Goal: Task Accomplishment & Management: Use online tool/utility

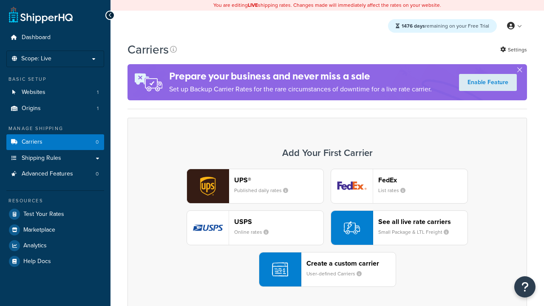
click at [327, 228] on div "UPS® Published daily rates FedEx List rates USPS Online rates See all live rate…" at bounding box center [327, 228] width 382 height 118
click at [423, 180] on header "FedEx" at bounding box center [422, 180] width 89 height 8
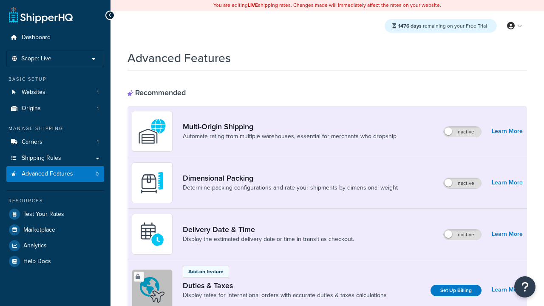
scroll to position [276, 0]
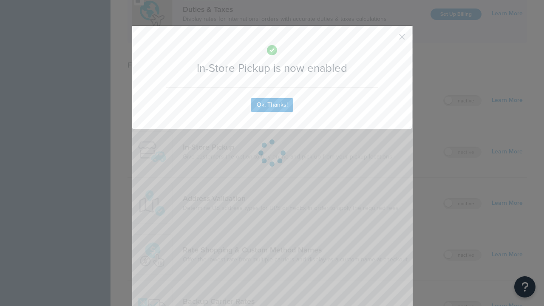
scroll to position [0, 0]
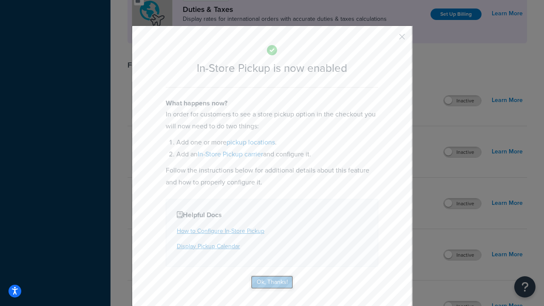
click at [284, 278] on button "Ok, Thanks!" at bounding box center [272, 283] width 43 height 14
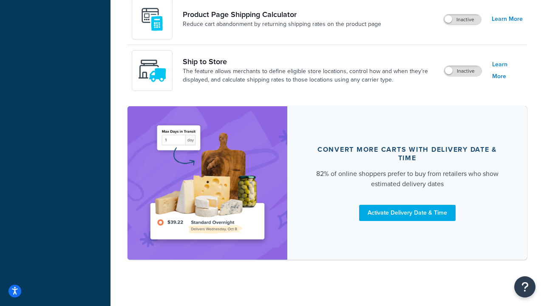
scroll to position [723, 0]
